Goal: Task Accomplishment & Management: Complete application form

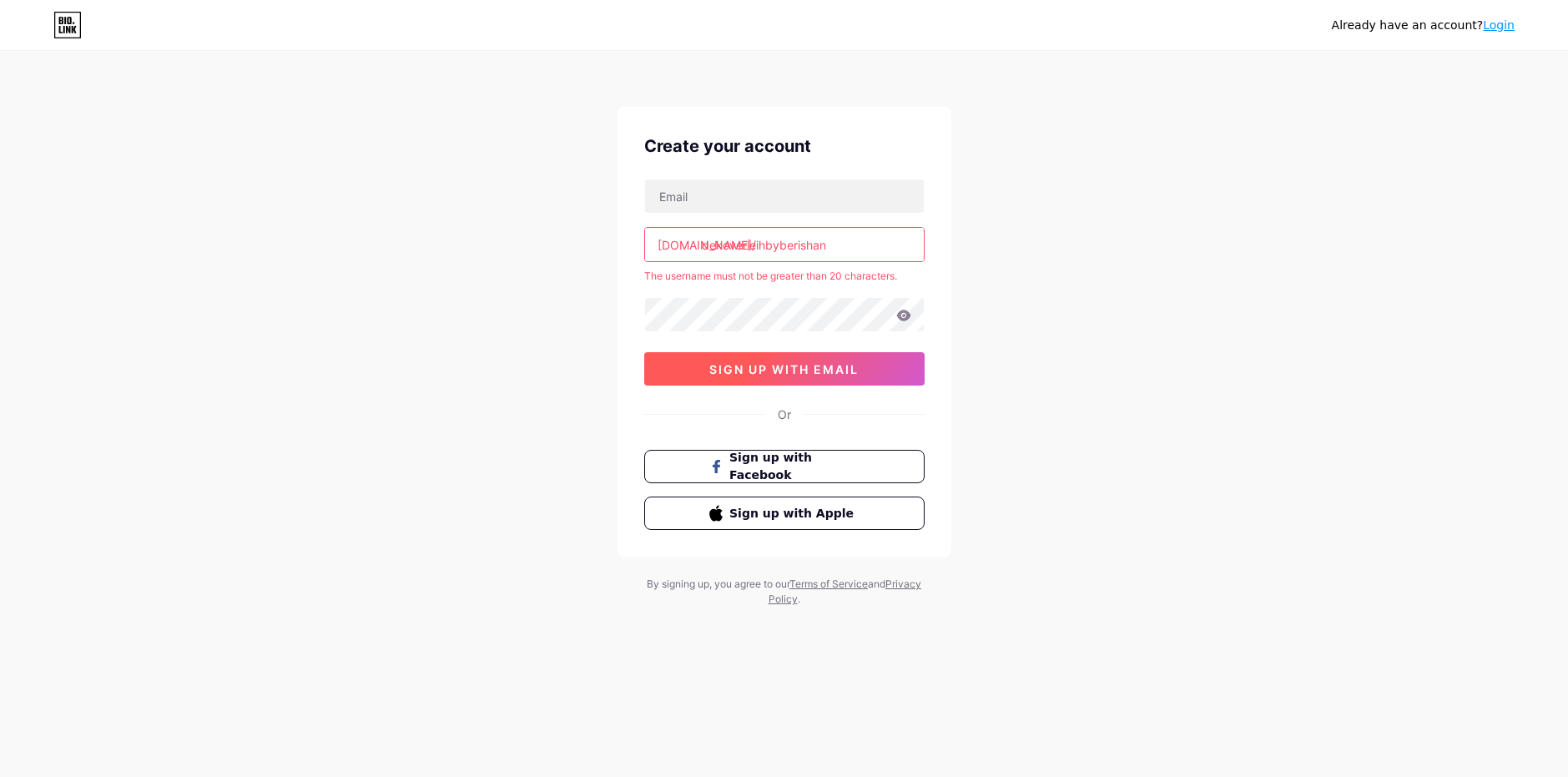
click at [804, 370] on span "sign up with email" at bounding box center [784, 369] width 150 height 14
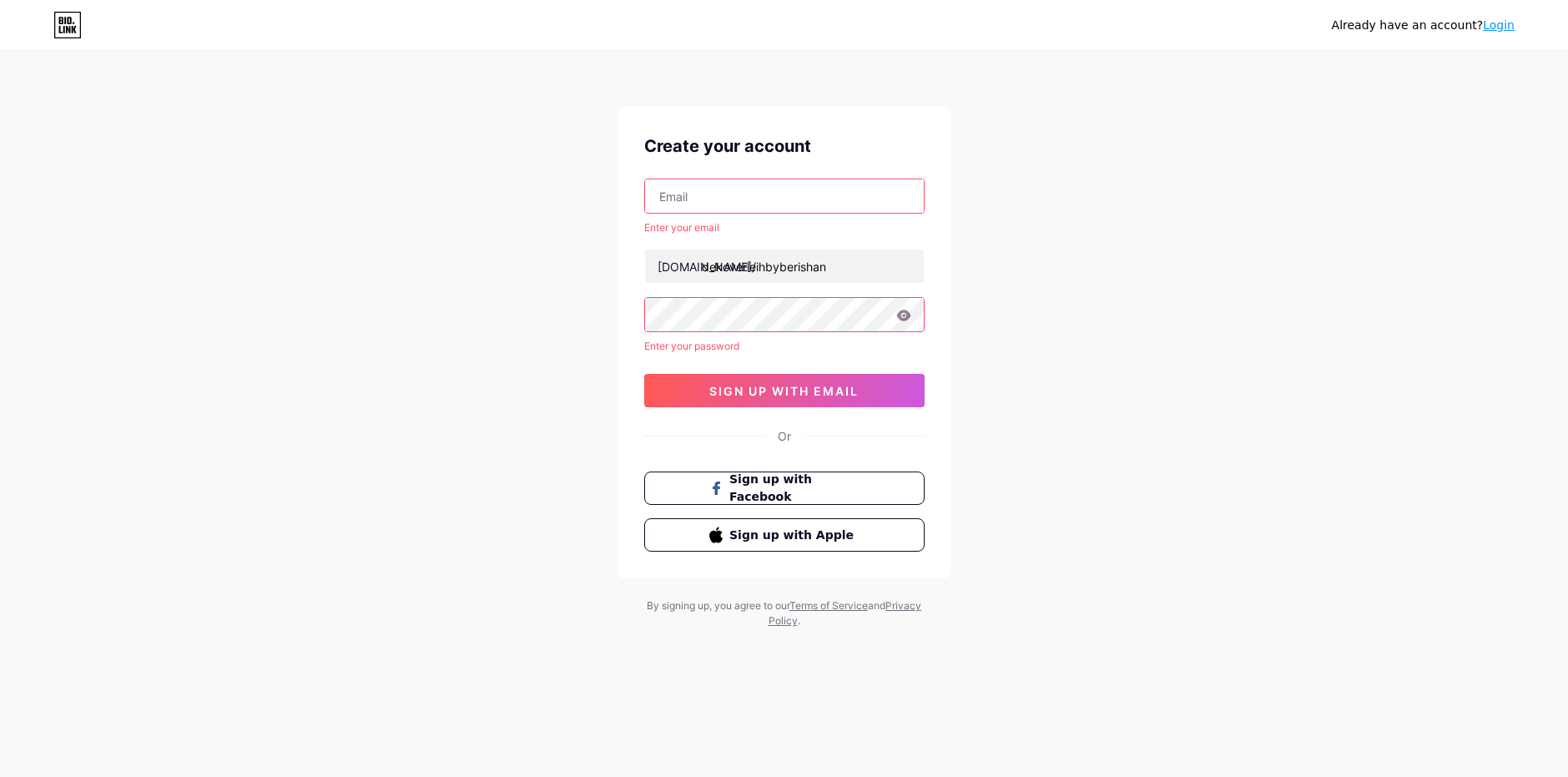
click at [755, 198] on input "text" at bounding box center [784, 196] width 278 height 34
type input "[EMAIL_ADDRESS][DOMAIN_NAME]"
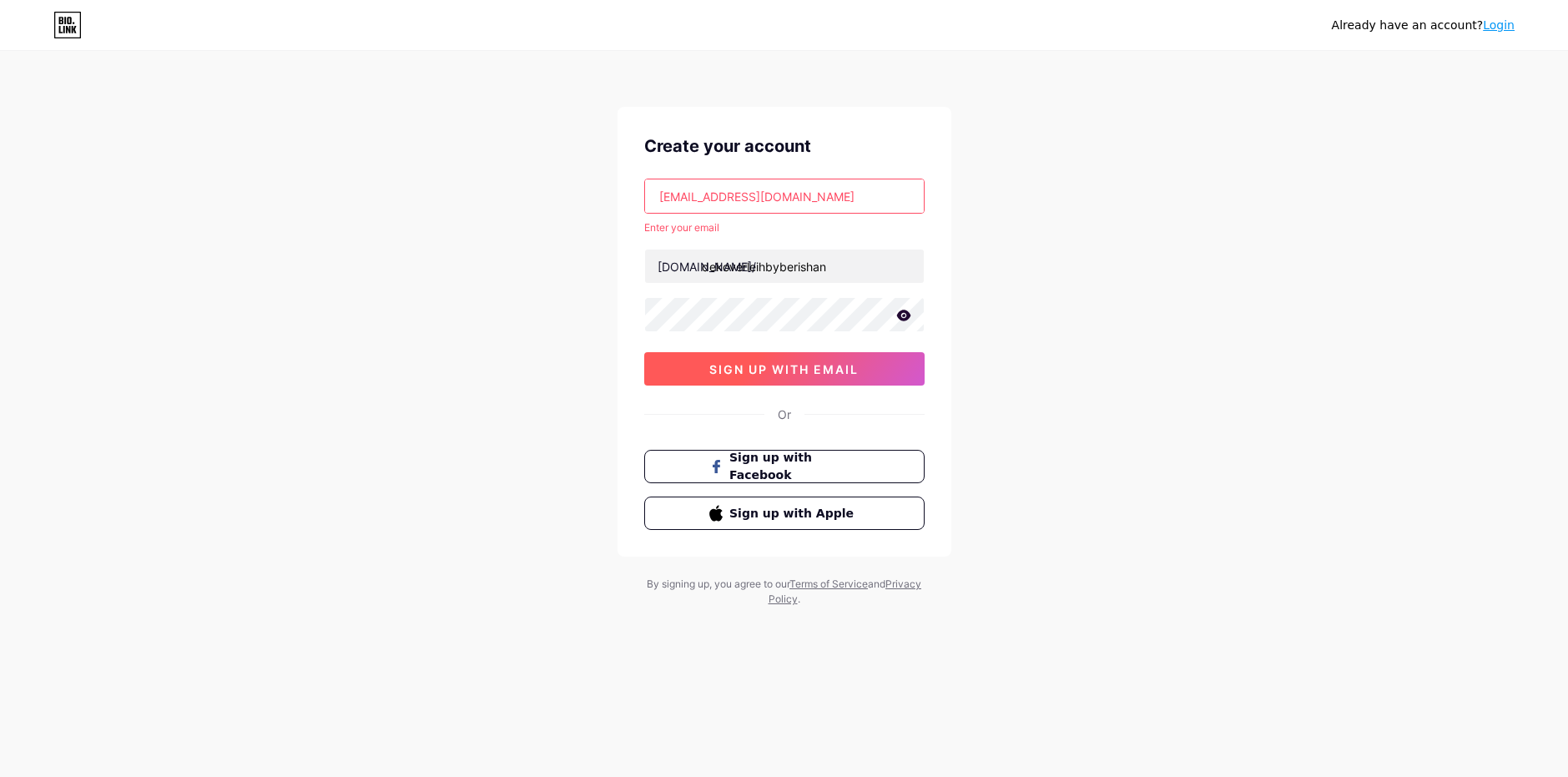
click at [811, 376] on span "sign up with email" at bounding box center [784, 369] width 150 height 14
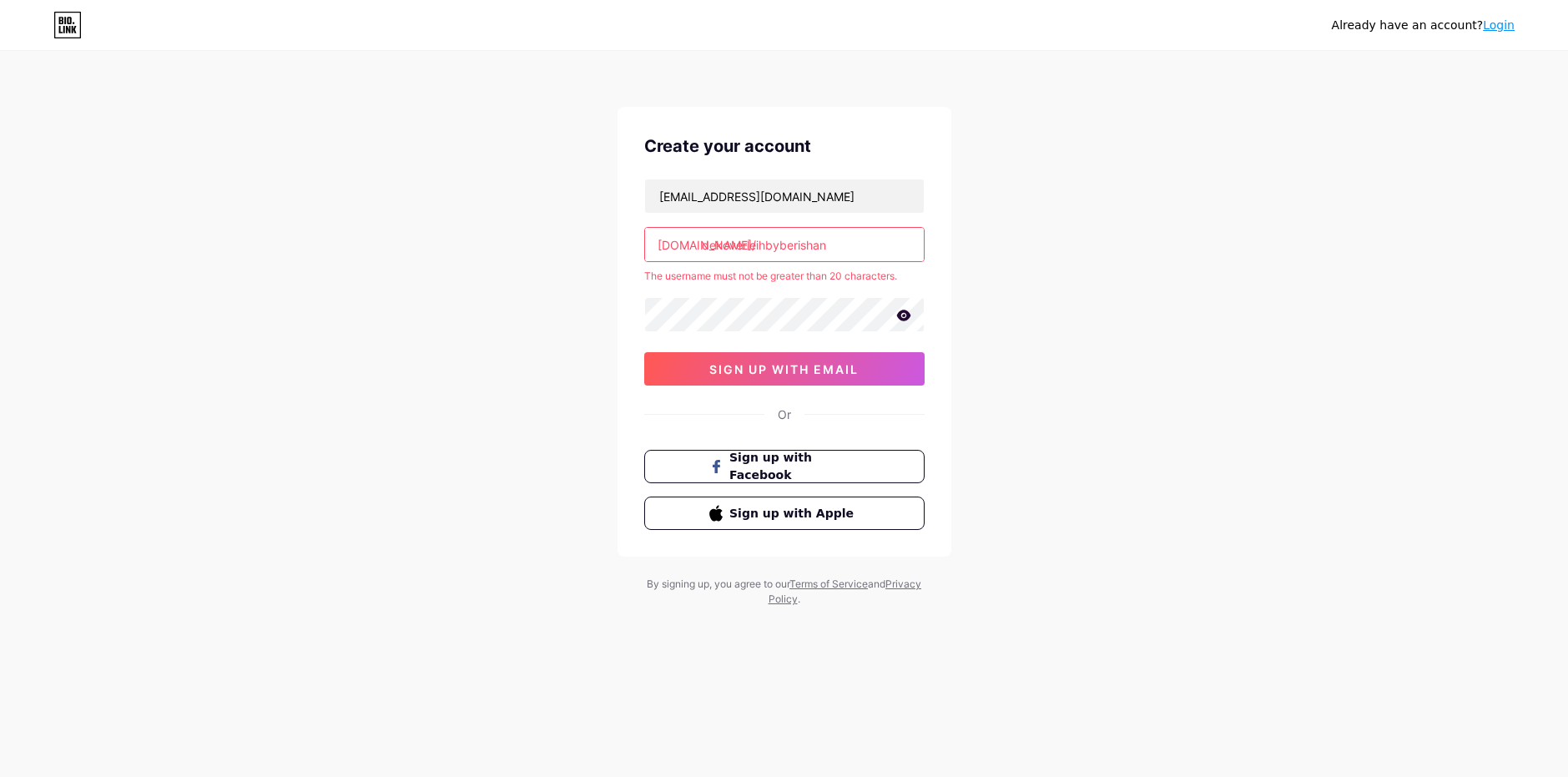
click at [835, 240] on input "dekoverleihbyberishan" at bounding box center [784, 245] width 278 height 34
drag, startPoint x: 841, startPoint y: 249, endPoint x: 731, endPoint y: 260, distance: 110.5
click at [731, 260] on input "dekoverleihbyberishan" at bounding box center [784, 245] width 278 height 34
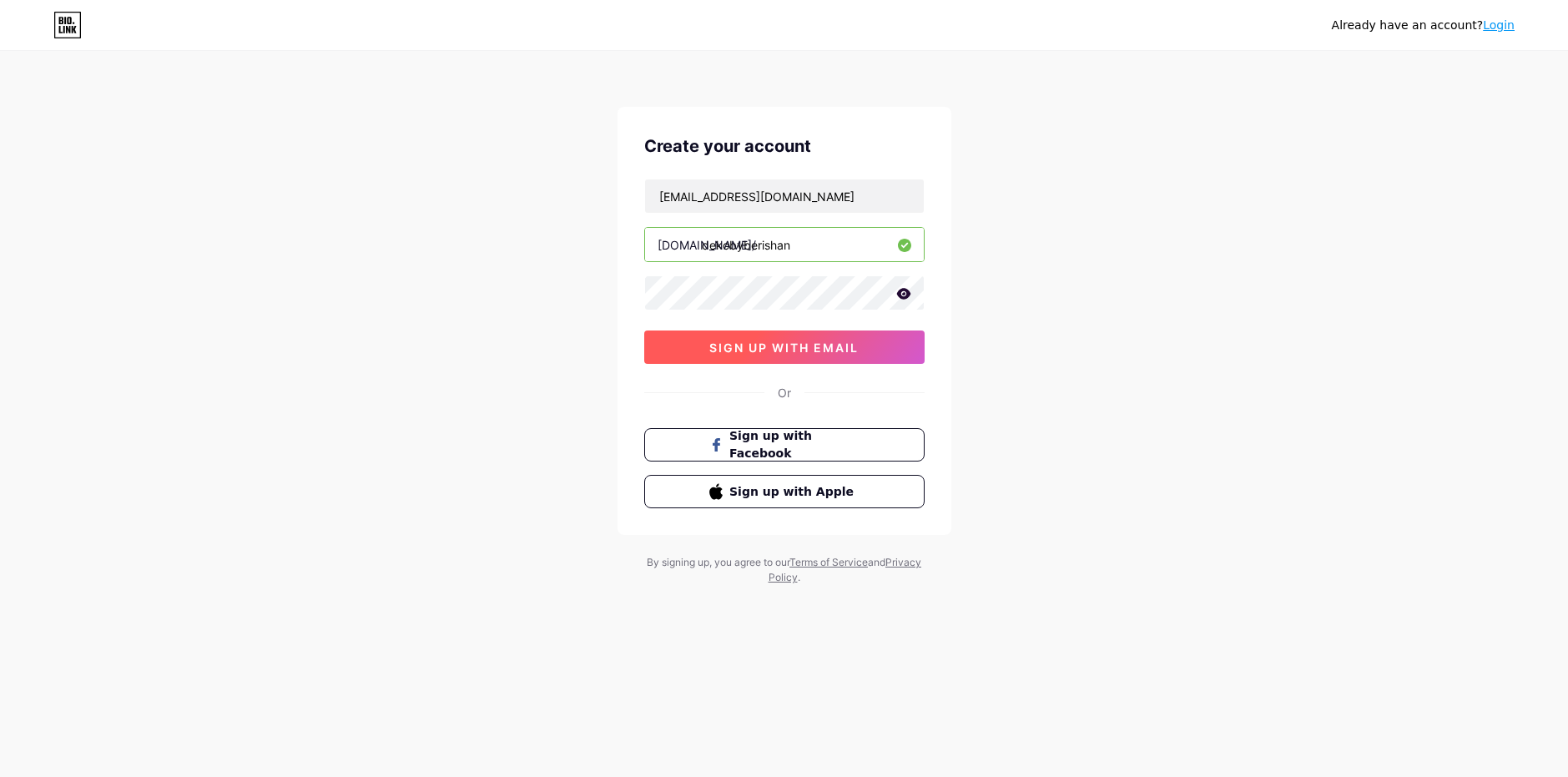
type input "dekobyberishan"
click at [782, 343] on span "sign up with email" at bounding box center [784, 347] width 150 height 14
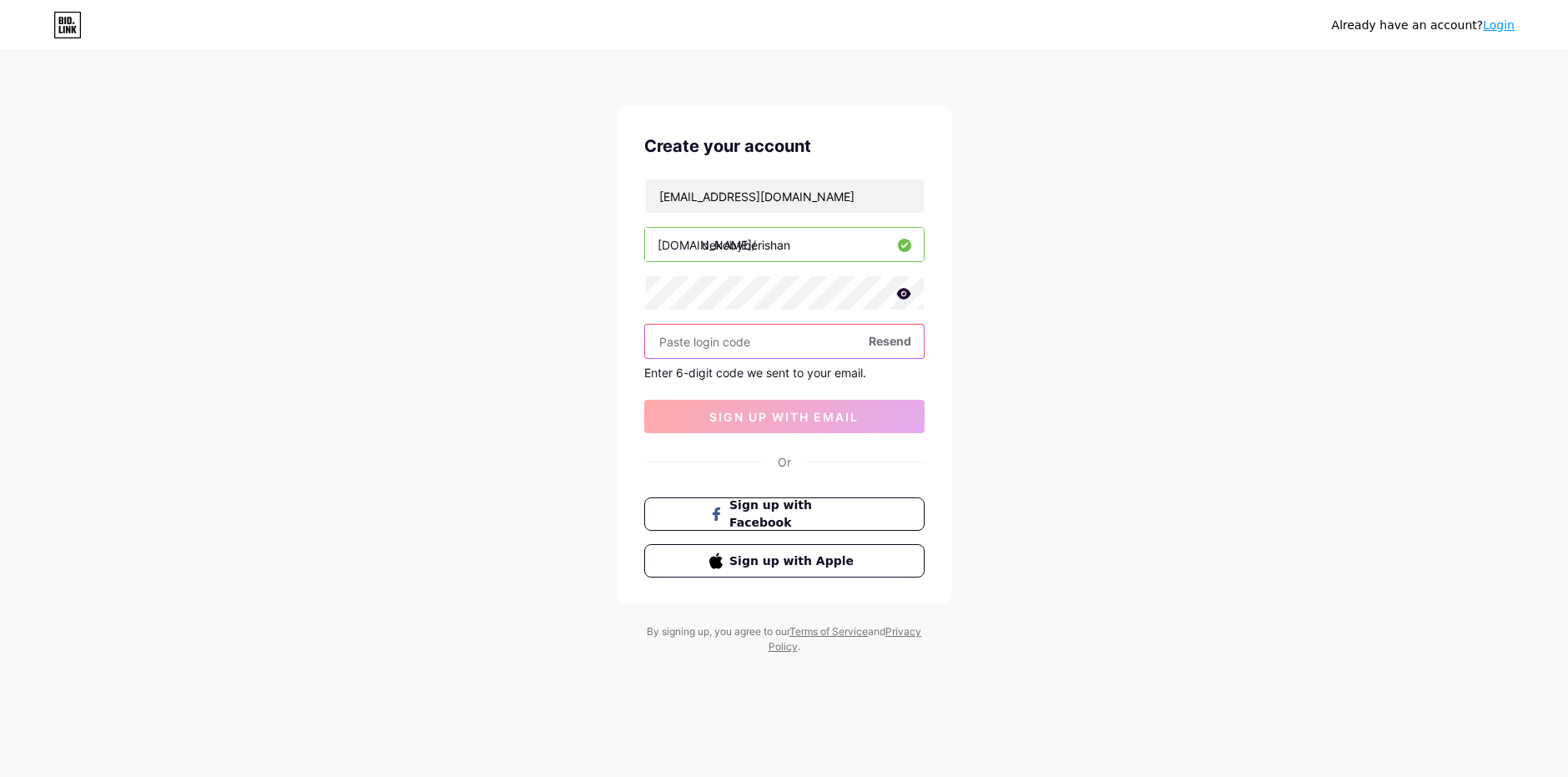
click at [769, 348] on input "text" at bounding box center [784, 341] width 278 height 34
paste input "110664"
type input "110664"
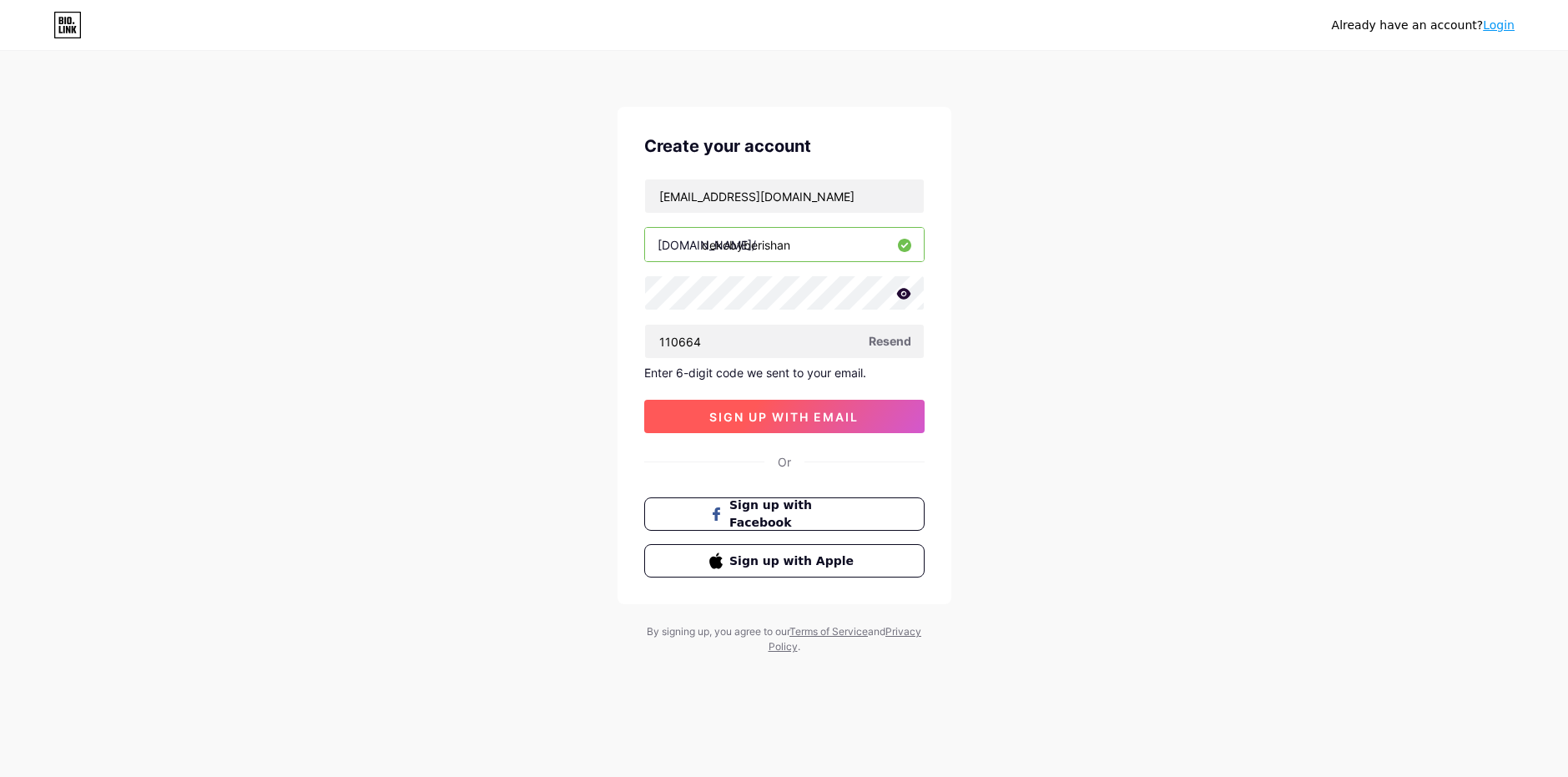
click at [784, 419] on span "sign up with email" at bounding box center [784, 417] width 150 height 14
